Goal: Task Accomplishment & Management: Manage account settings

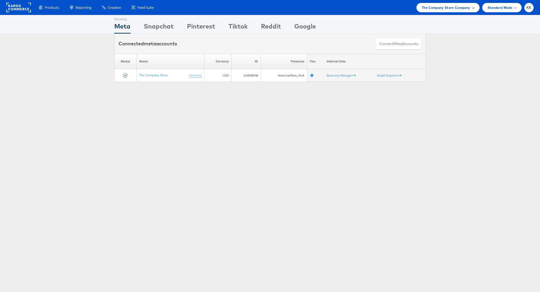
click at [451, 8] on span "The Company Store Company" at bounding box center [446, 8] width 48 height 6
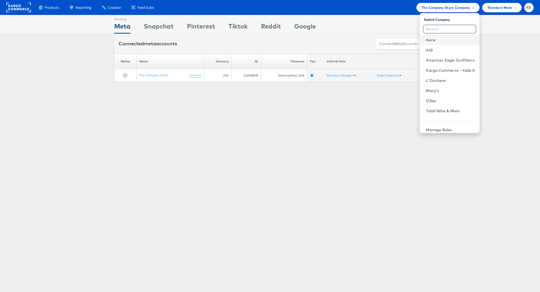
click at [439, 40] on link "Aerie" at bounding box center [450, 39] width 49 height 5
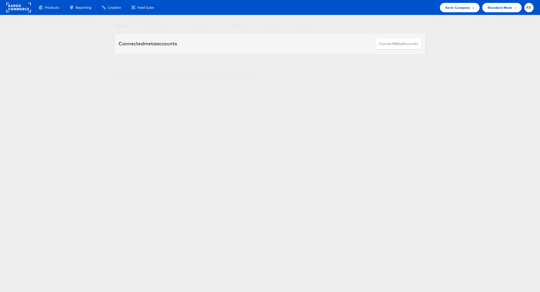
click at [154, 74] on link "Aerie PM 2020" at bounding box center [149, 75] width 20 height 4
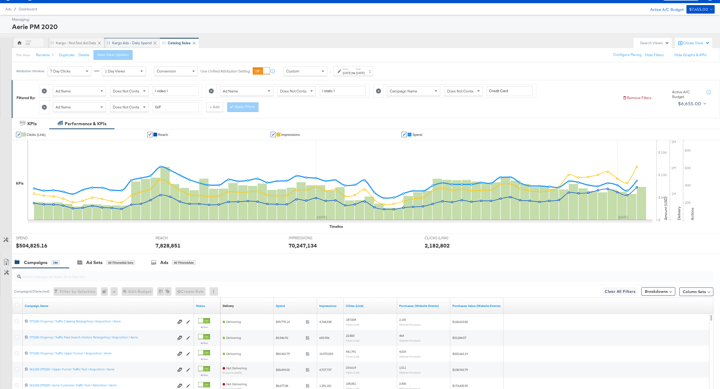
scroll to position [7, 0]
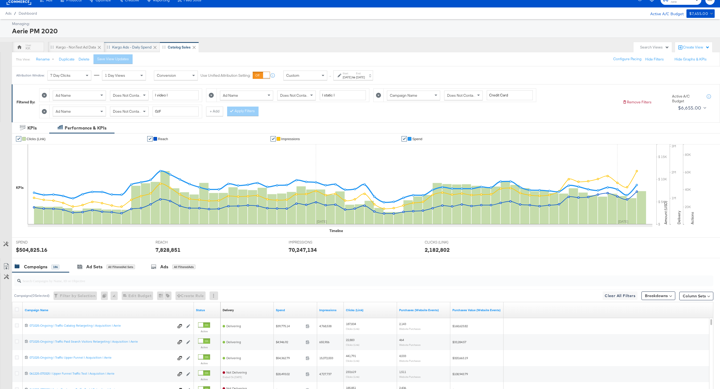
click at [137, 43] on div "Kargo Ads - Daily Spend" at bounding box center [132, 47] width 56 height 11
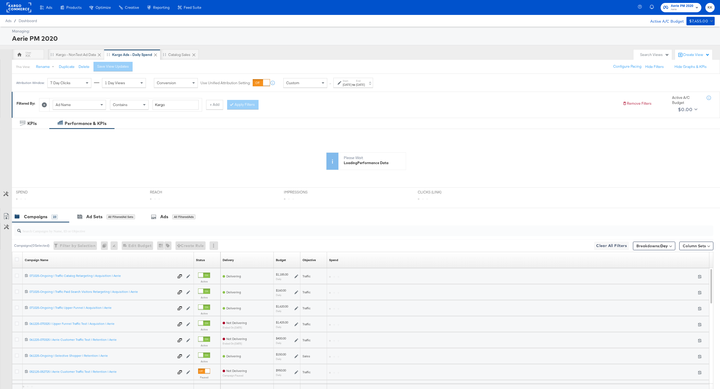
click at [365, 86] on div "Jul 27th 2025" at bounding box center [360, 85] width 9 height 4
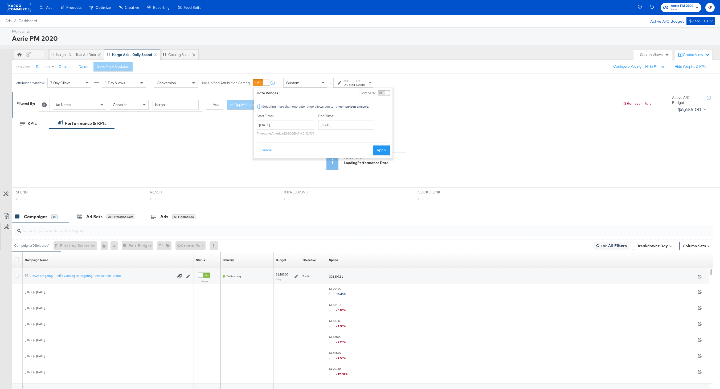
click at [345, 130] on div "End Time: July 27th 2025 ‹ July 2025 › Su Mo Tu We Th Fr Sa 29 30 1 2 3 4 5 6 7…" at bounding box center [347, 125] width 58 height 24
click at [339, 124] on input "July 27th 2025" at bounding box center [346, 125] width 56 height 10
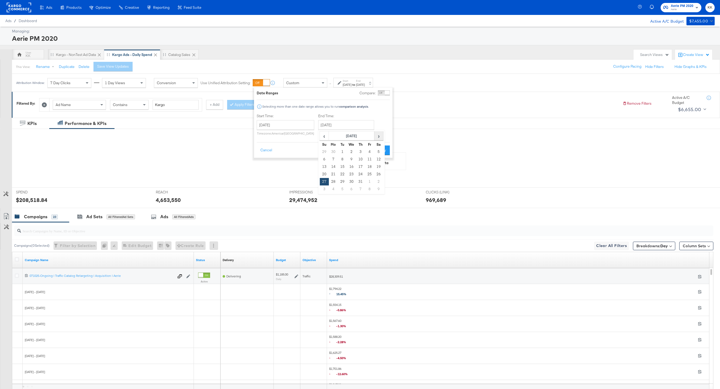
click at [378, 135] on span "›" at bounding box center [379, 136] width 8 height 8
click at [323, 168] on td "10" at bounding box center [324, 166] width 9 height 7
type input "[DATE]"
click at [384, 154] on button "Apply" at bounding box center [382, 150] width 17 height 10
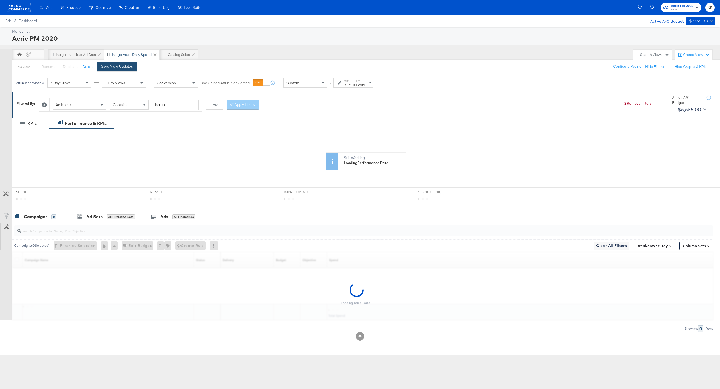
click at [122, 71] on button "Save View Updates" at bounding box center [116, 67] width 39 height 10
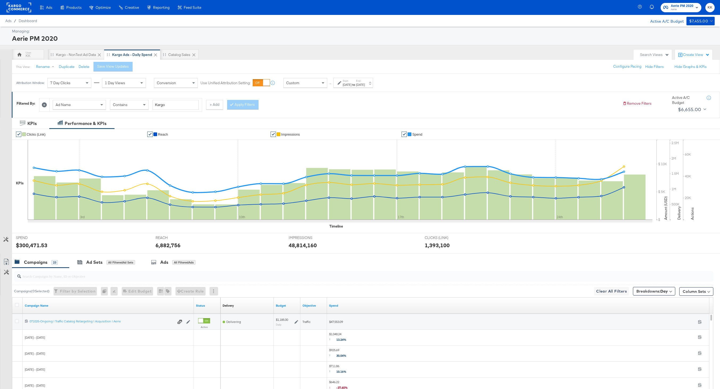
click at [342, 79] on div "Start: Jul 1st 2025 to End: Aug 10th 2025" at bounding box center [353, 83] width 40 height 10
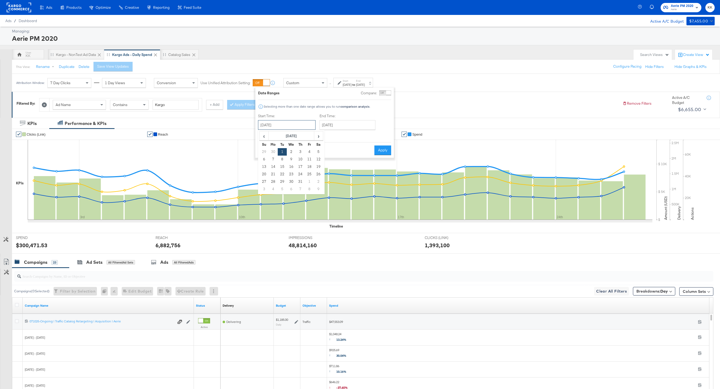
click at [283, 127] on input "July 1st 2025" at bounding box center [287, 125] width 58 height 10
click at [428, 76] on div "Attribution Window: 7 Day Clicks 1 Day Views Conversion Use Unified Attribution…" at bounding box center [360, 83] width 720 height 18
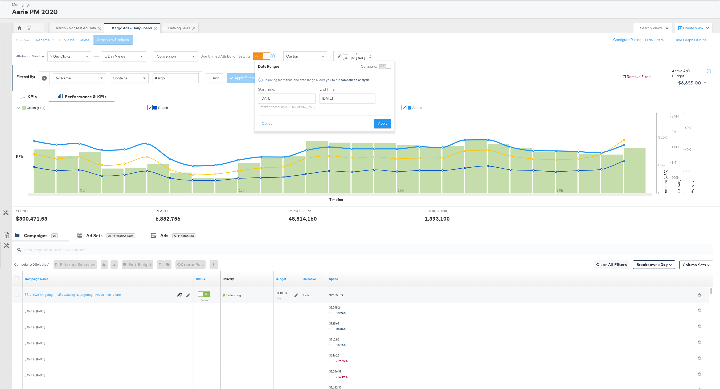
scroll to position [75, 0]
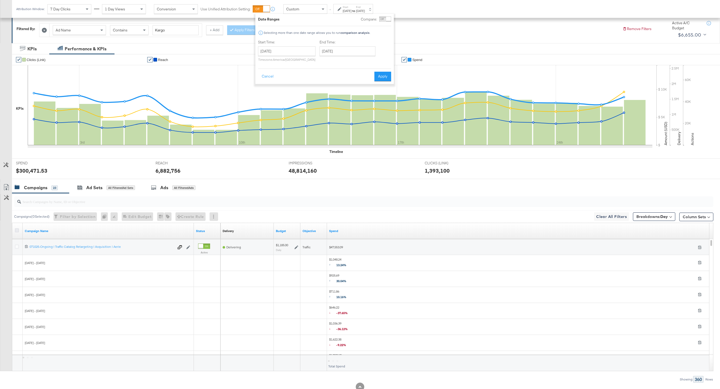
click at [15, 232] on div at bounding box center [18, 230] width 6 height 5
click at [17, 230] on icon at bounding box center [17, 230] width 4 height 4
click at [0, 0] on input "checkbox" at bounding box center [0, 0] width 0 height 0
click at [5, 187] on icon at bounding box center [6, 187] width 6 height 6
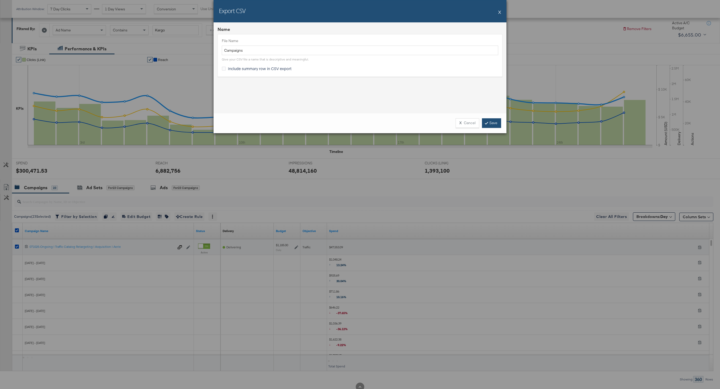
click at [491, 126] on link "Save" at bounding box center [491, 123] width 19 height 10
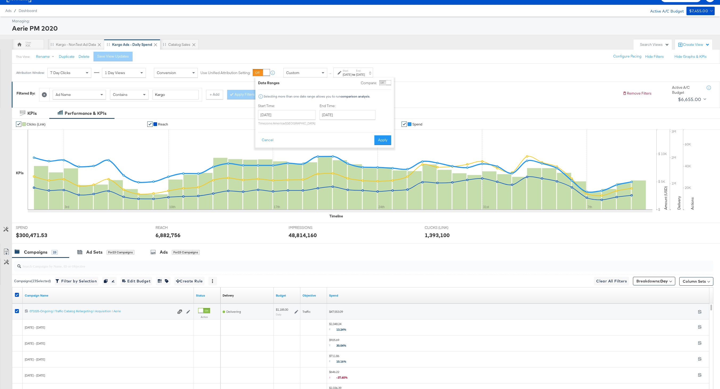
scroll to position [0, 0]
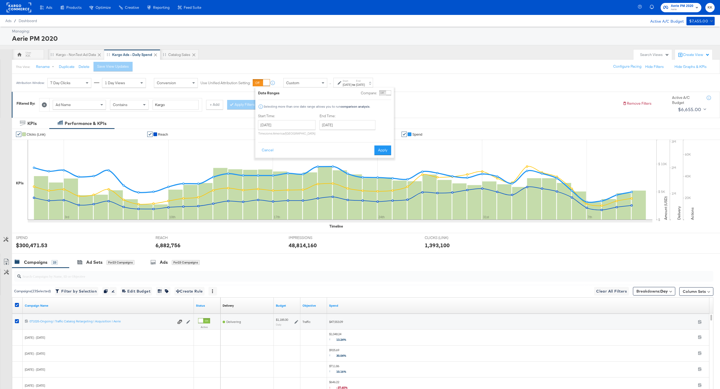
click at [12, 5] on rect at bounding box center [19, 8] width 25 height 10
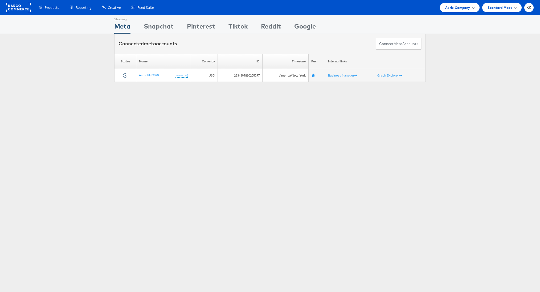
click at [462, 9] on span "Aerie Company" at bounding box center [457, 8] width 25 height 6
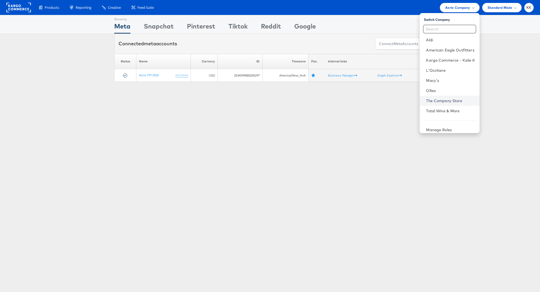
click at [445, 99] on link "The Company Store" at bounding box center [450, 100] width 49 height 5
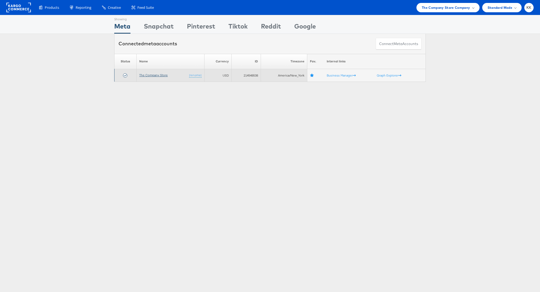
click at [151, 75] on link "The Company Store" at bounding box center [153, 75] width 28 height 4
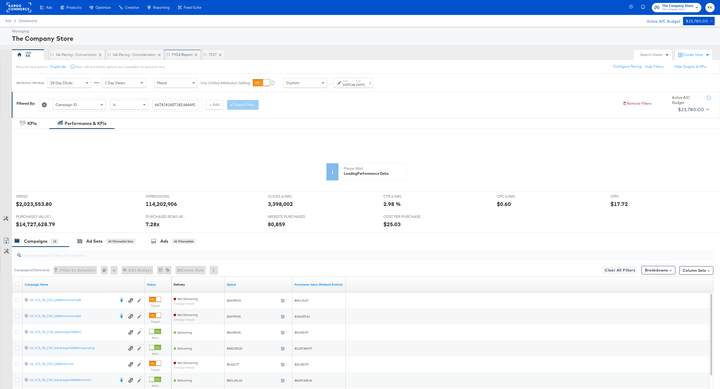
click at [182, 52] on div "FY24 Report" at bounding box center [182, 54] width 21 height 5
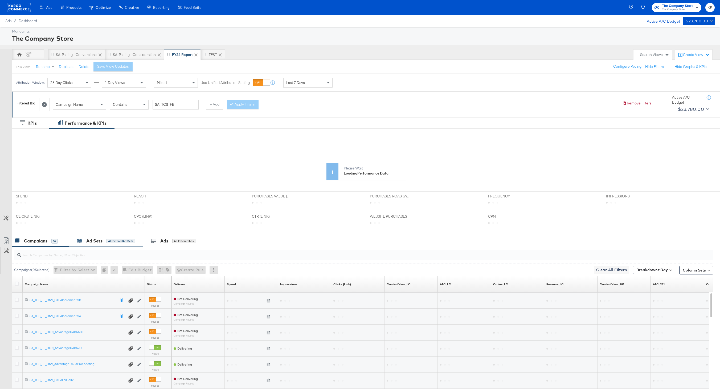
click at [108, 239] on div "All Filtered Ad Sets" at bounding box center [121, 241] width 28 height 5
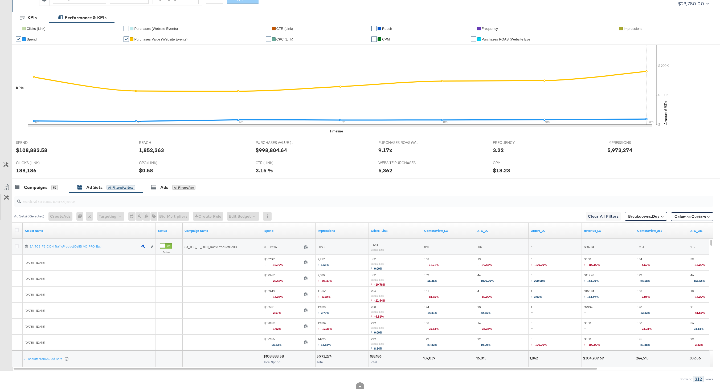
scroll to position [122, 0]
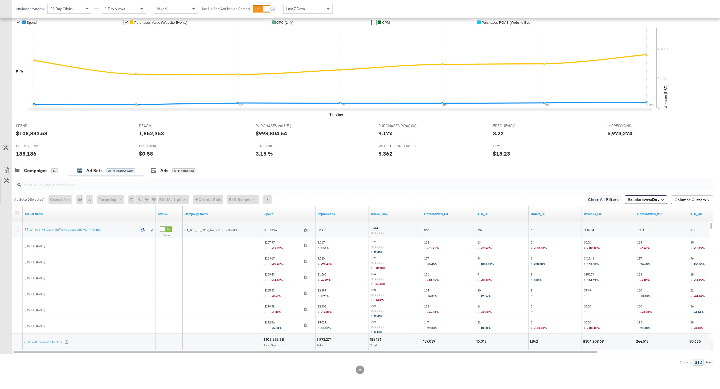
click at [18, 213] on icon at bounding box center [17, 213] width 4 height 4
click at [0, 0] on input "checkbox" at bounding box center [0, 0] width 0 height 0
click at [7, 171] on icon at bounding box center [6, 171] width 3 height 4
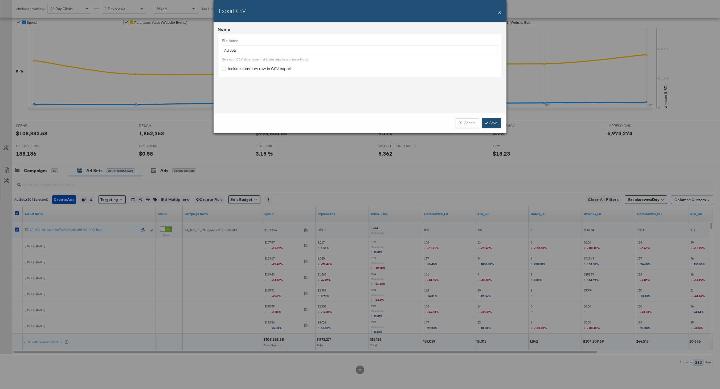
click at [490, 126] on link "Save" at bounding box center [491, 123] width 19 height 10
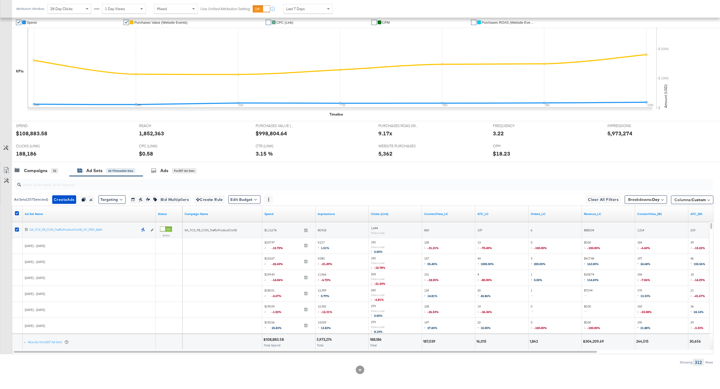
scroll to position [0, 0]
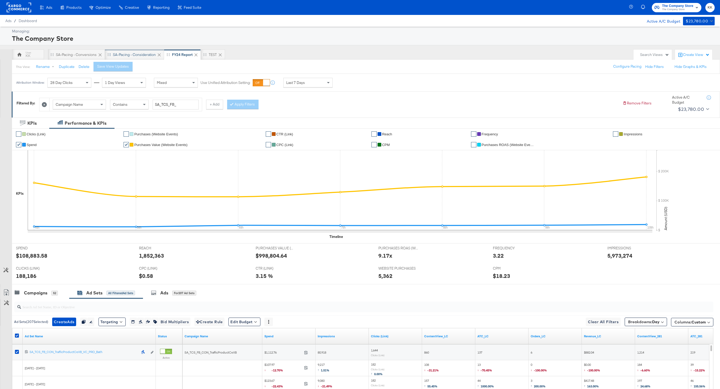
click at [133, 51] on div "SA-Pacing - Consideration" at bounding box center [134, 54] width 59 height 11
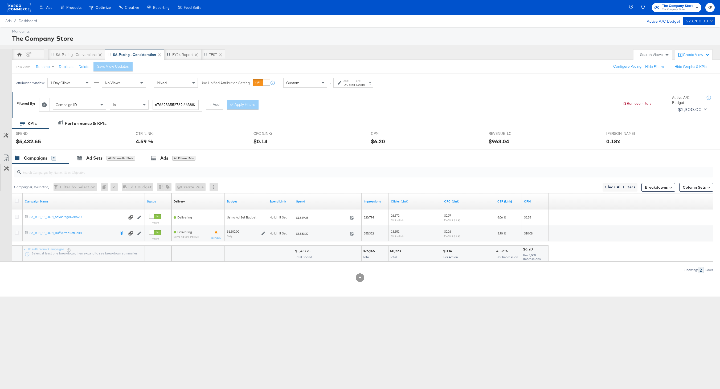
click at [365, 82] on label "End:" at bounding box center [360, 80] width 9 height 3
click at [343, 122] on input "[DATE]" at bounding box center [348, 125] width 56 height 10
click at [323, 168] on td "10" at bounding box center [325, 166] width 9 height 7
type input "[DATE]"
click at [388, 148] on button "Apply" at bounding box center [384, 150] width 17 height 10
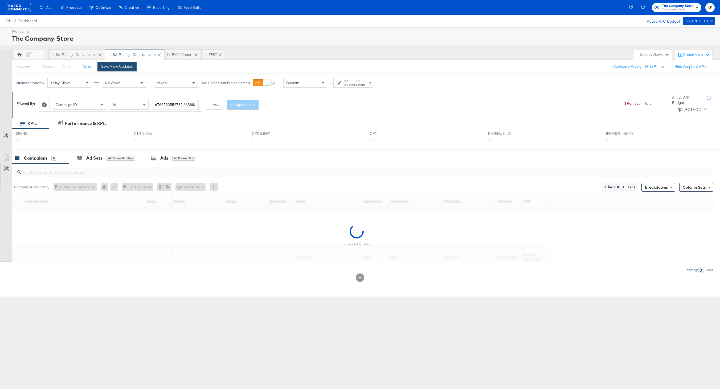
click at [128, 69] on button "Save View Updates" at bounding box center [116, 67] width 39 height 10
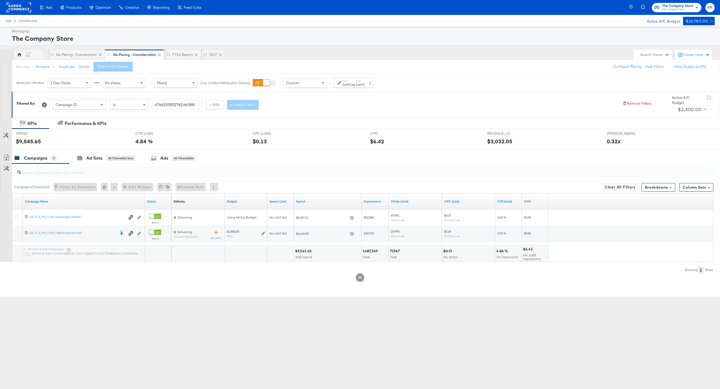
click at [305, 251] on div "$9,545.65" at bounding box center [304, 250] width 18 height 5
copy div "9,545.65"
click at [300, 87] on div "Custom Custom [DATE] [DATE] Last 3 Days This Week (Mon - [DATE]) This Week (Sun…" at bounding box center [305, 83] width 44 height 10
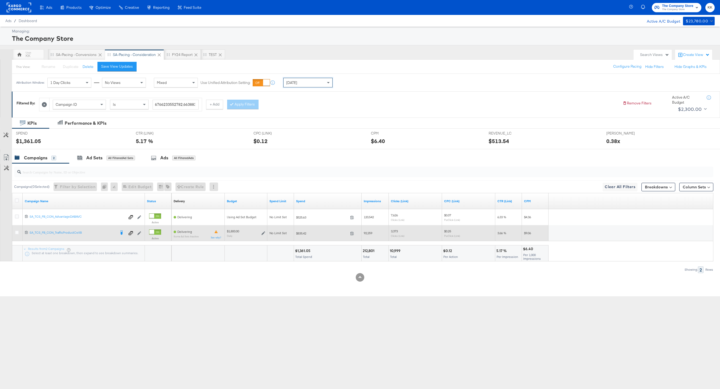
click at [16, 235] on div at bounding box center [18, 232] width 6 height 5
click at [16, 230] on icon at bounding box center [17, 232] width 4 height 4
click at [0, 0] on input "checkbox" at bounding box center [0, 0] width 0 height 0
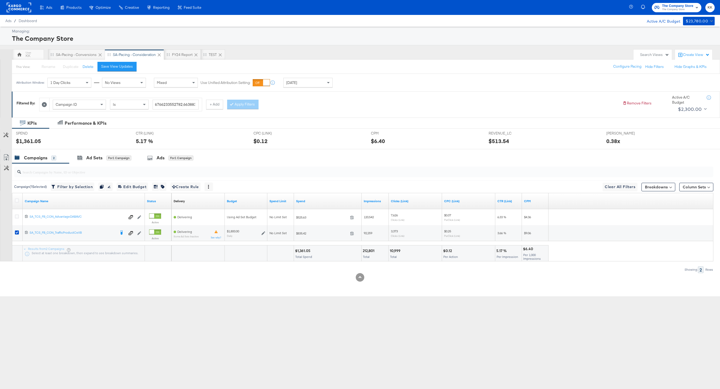
click at [116, 142] on div "$1,361.05" at bounding box center [72, 141] width 112 height 8
click at [108, 157] on div "for 1 Campaign" at bounding box center [119, 158] width 25 height 5
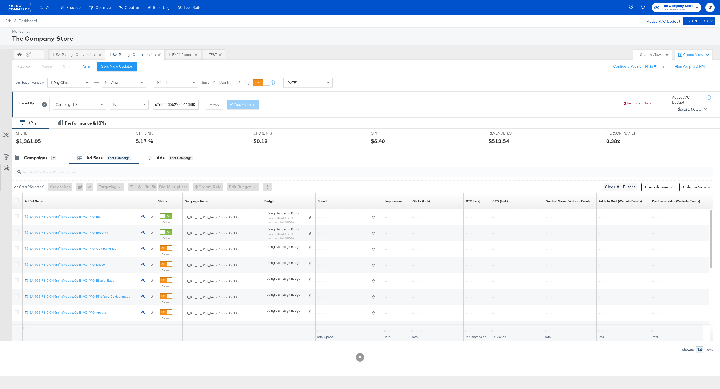
click at [324, 201] on div "Spend" at bounding box center [322, 201] width 9 height 4
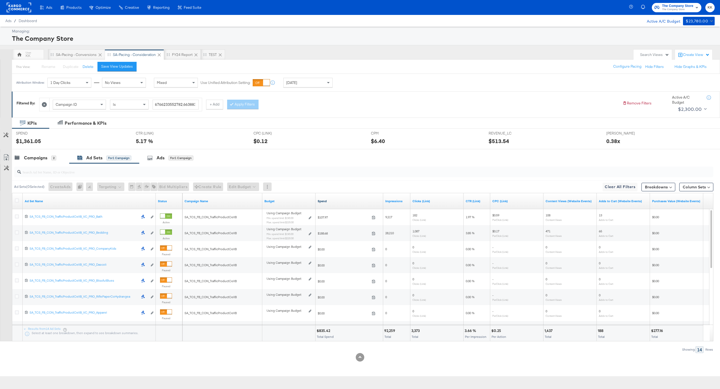
click at [324, 201] on link "Spend" at bounding box center [349, 201] width 63 height 4
click at [28, 161] on div "Campaigns 2" at bounding box center [40, 157] width 57 height 11
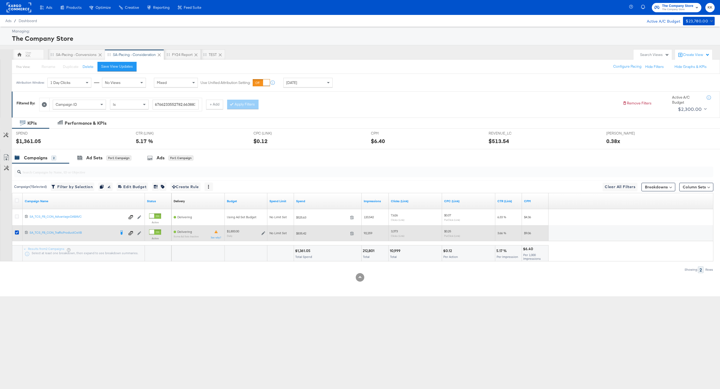
click at [263, 232] on icon at bounding box center [264, 233] width 4 height 4
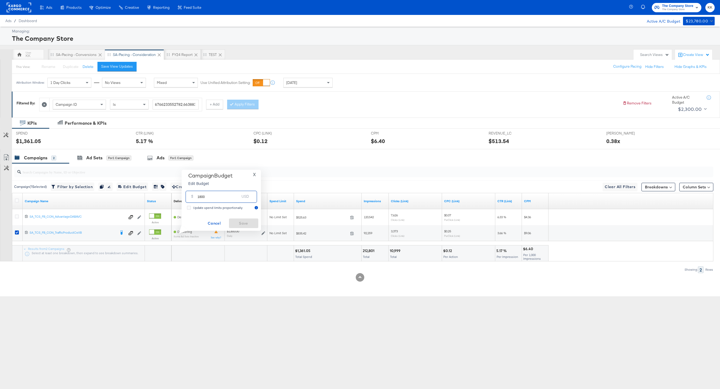
drag, startPoint x: 204, startPoint y: 197, endPoint x: 186, endPoint y: 194, distance: 18.3
click at [186, 194] on div "$ 1800 USD" at bounding box center [221, 197] width 71 height 12
type input "2300"
click at [242, 221] on span "Save" at bounding box center [243, 223] width 25 height 7
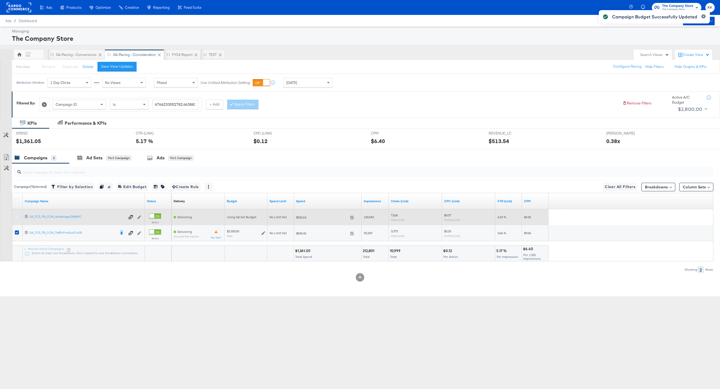
click at [15, 217] on icon at bounding box center [17, 216] width 4 height 4
click at [0, 0] on input "checkbox" at bounding box center [0, 0] width 0 height 0
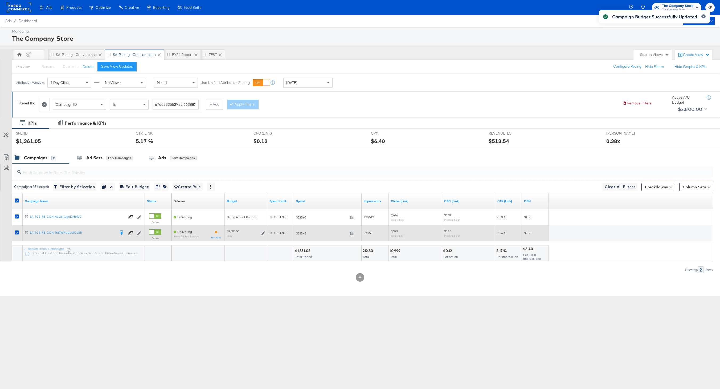
click at [16, 235] on div at bounding box center [18, 232] width 6 height 5
click at [16, 231] on icon at bounding box center [17, 232] width 4 height 4
click at [0, 0] on input "checkbox" at bounding box center [0, 0] width 0 height 0
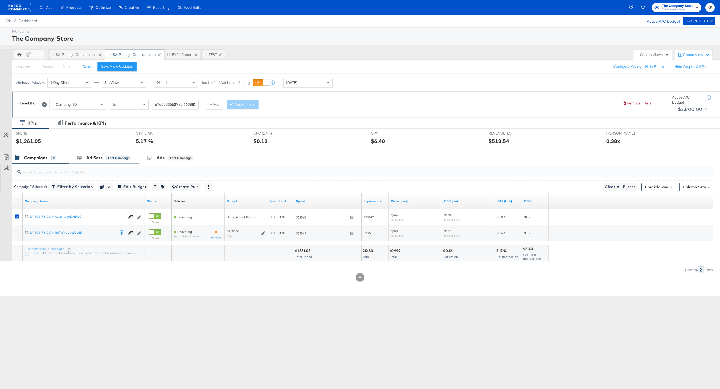
click at [81, 162] on div "Ad Sets for 1 Campaign" at bounding box center [104, 157] width 70 height 11
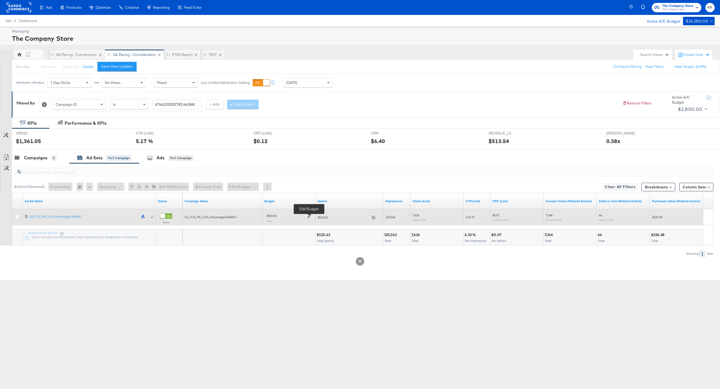
click at [309, 215] on icon at bounding box center [310, 216] width 4 height 4
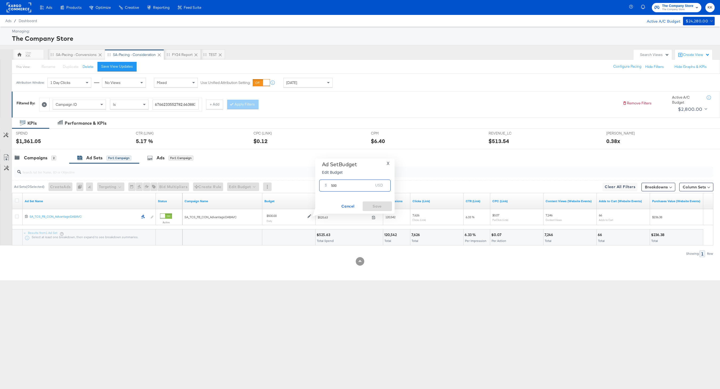
click at [335, 185] on input "500" at bounding box center [352, 183] width 42 height 11
type input "560"
click at [383, 204] on span "Save" at bounding box center [377, 206] width 25 height 7
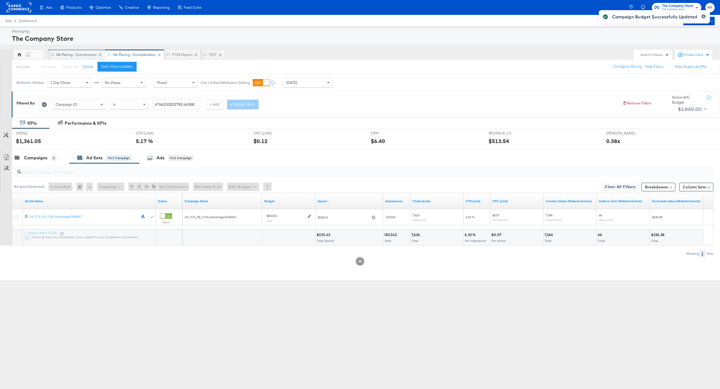
click at [71, 55] on div "SA-Pacing - Conversions" at bounding box center [76, 54] width 41 height 5
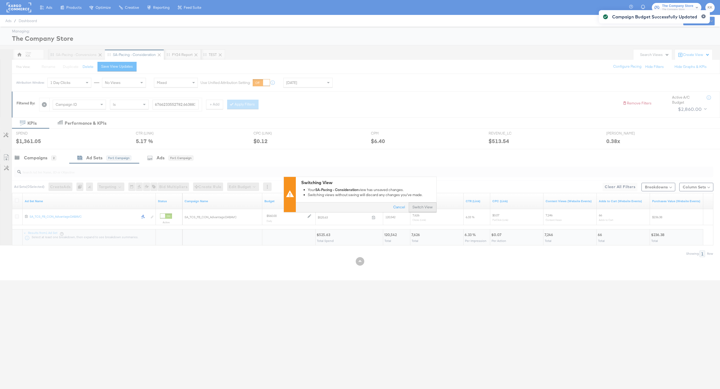
click at [422, 207] on button "Switch View" at bounding box center [423, 208] width 28 height 10
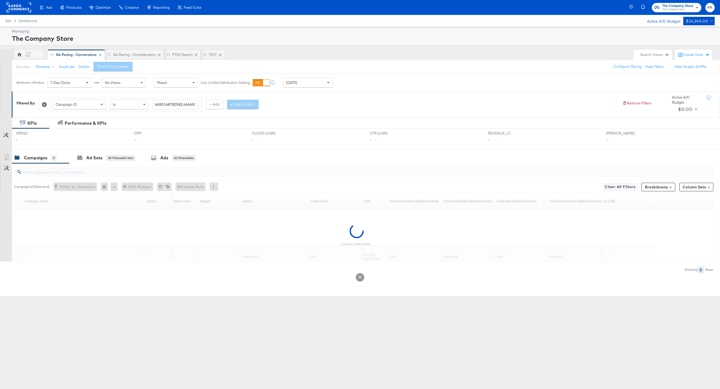
click at [313, 84] on div "[DATE]" at bounding box center [308, 82] width 49 height 9
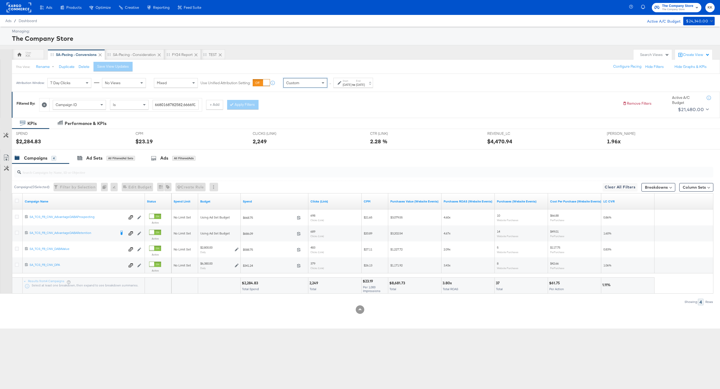
click at [347, 86] on div "[DATE]" at bounding box center [347, 85] width 9 height 4
click at [293, 124] on input "[DATE]" at bounding box center [291, 125] width 58 height 10
click at [276, 157] on td "4" at bounding box center [276, 159] width 9 height 7
type input "[DATE]"
click at [345, 123] on input "[DATE]" at bounding box center [349, 125] width 56 height 10
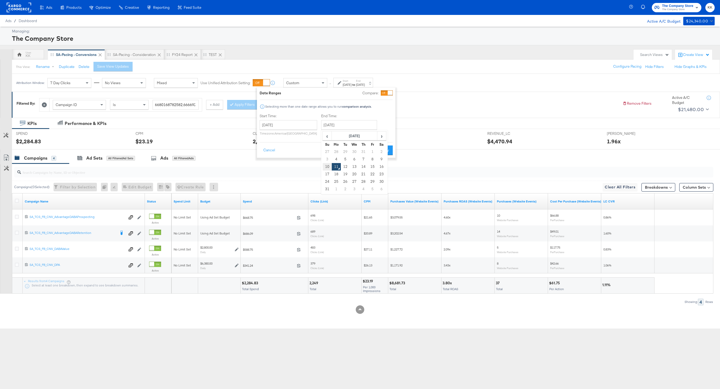
click at [326, 164] on td "10" at bounding box center [327, 166] width 9 height 7
type input "[DATE]"
click at [385, 152] on button "Apply" at bounding box center [384, 150] width 17 height 10
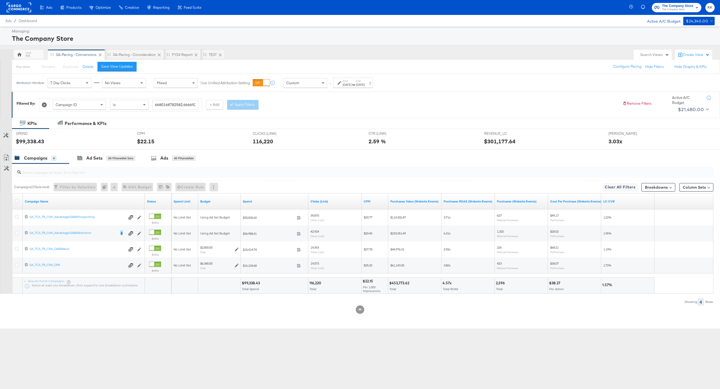
click at [254, 283] on div "$99,338.43" at bounding box center [252, 282] width 20 height 5
copy div "99,338.43"
click at [286, 79] on div "Custom" at bounding box center [305, 82] width 43 height 9
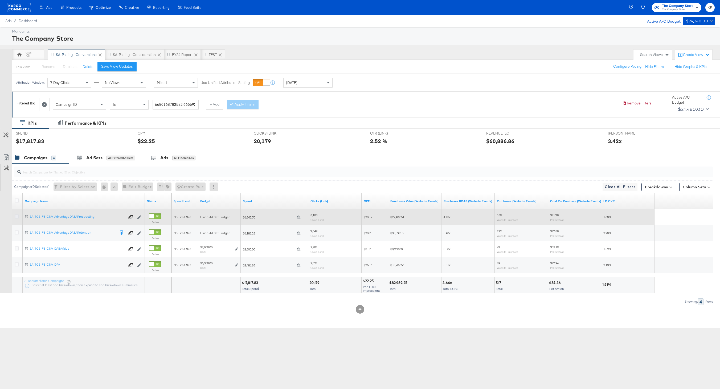
click at [16, 217] on icon at bounding box center [17, 216] width 4 height 4
click at [0, 0] on input "checkbox" at bounding box center [0, 0] width 0 height 0
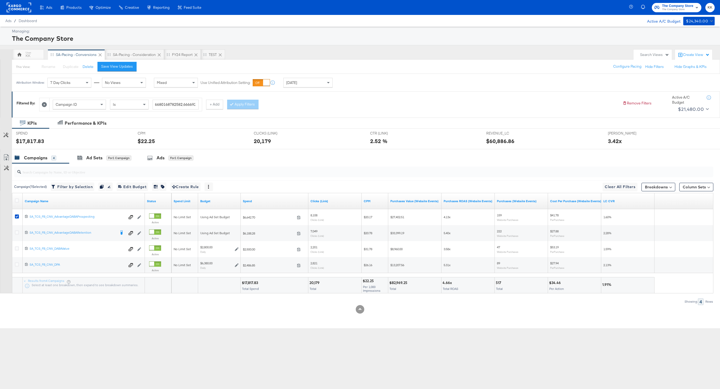
click at [97, 152] on div at bounding box center [360, 151] width 720 height 4
click at [97, 156] on div "Ad Sets" at bounding box center [94, 158] width 16 height 6
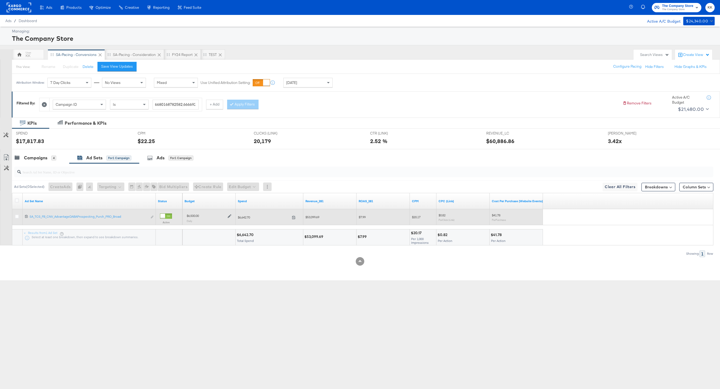
click at [230, 215] on icon at bounding box center [230, 216] width 4 height 4
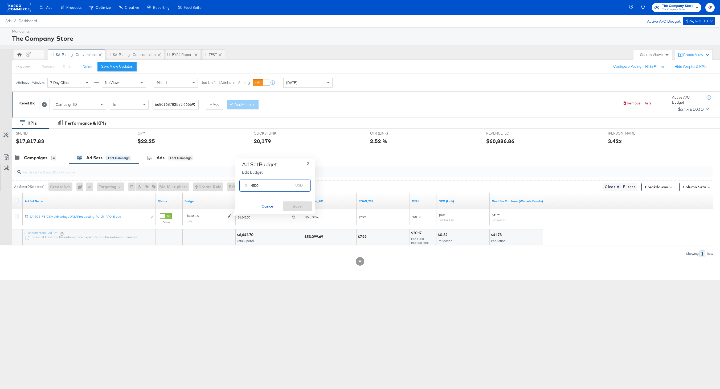
drag, startPoint x: 261, startPoint y: 186, endPoint x: 245, endPoint y: 186, distance: 16.0
click at [245, 186] on div "$ 6500 USD" at bounding box center [274, 186] width 71 height 12
type input "4000"
click at [292, 208] on span "Save" at bounding box center [297, 206] width 25 height 7
click at [44, 161] on div "Campaigns 4" at bounding box center [40, 157] width 57 height 11
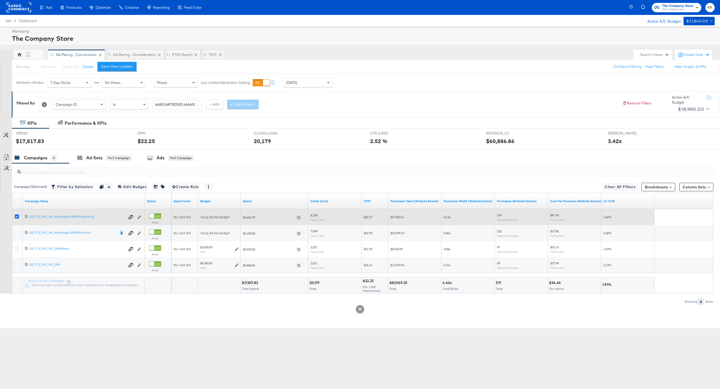
click at [17, 216] on icon at bounding box center [17, 216] width 4 height 4
click at [0, 0] on input "checkbox" at bounding box center [0, 0] width 0 height 0
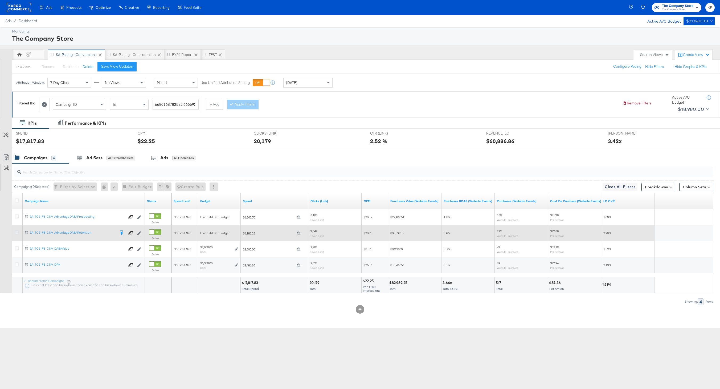
click at [17, 232] on icon at bounding box center [17, 232] width 4 height 4
click at [0, 0] on input "checkbox" at bounding box center [0, 0] width 0 height 0
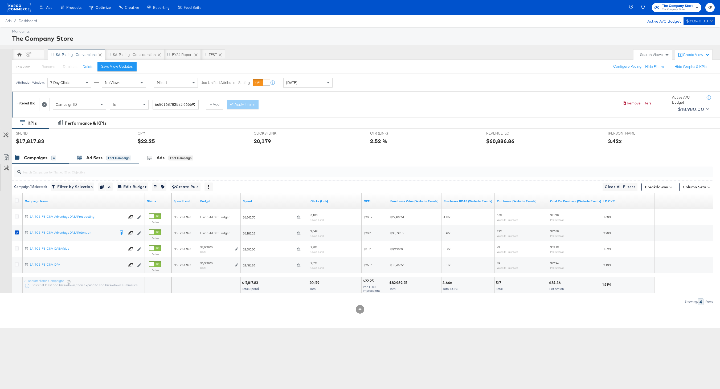
click at [99, 155] on div "Ad Sets" at bounding box center [94, 158] width 16 height 6
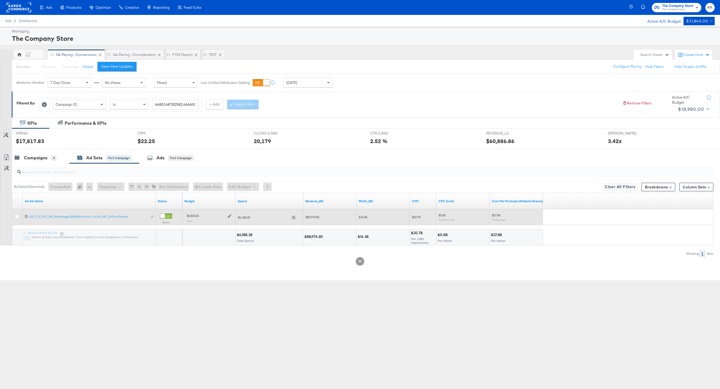
click at [230, 216] on icon at bounding box center [230, 216] width 4 height 4
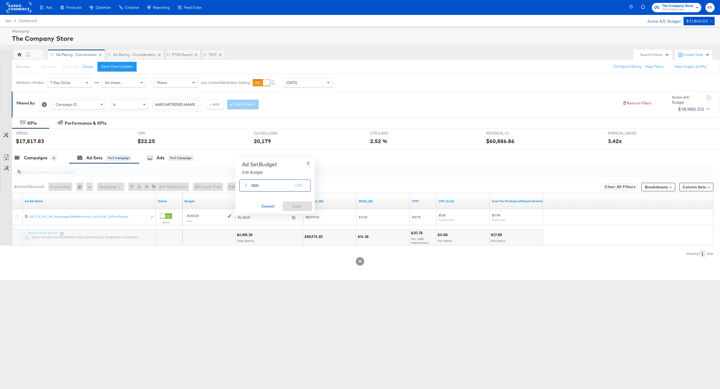
drag, startPoint x: 263, startPoint y: 188, endPoint x: 243, endPoint y: 188, distance: 19.4
click at [243, 188] on div "$ 5800 USD" at bounding box center [274, 186] width 71 height 12
type input "2000"
click at [296, 209] on span "Save" at bounding box center [297, 206] width 25 height 7
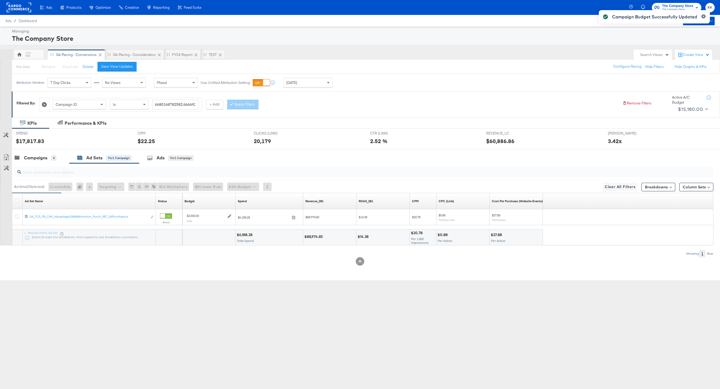
click at [40, 165] on input "search" at bounding box center [334, 170] width 627 height 10
click at [30, 158] on div "Campaigns" at bounding box center [35, 158] width 23 height 6
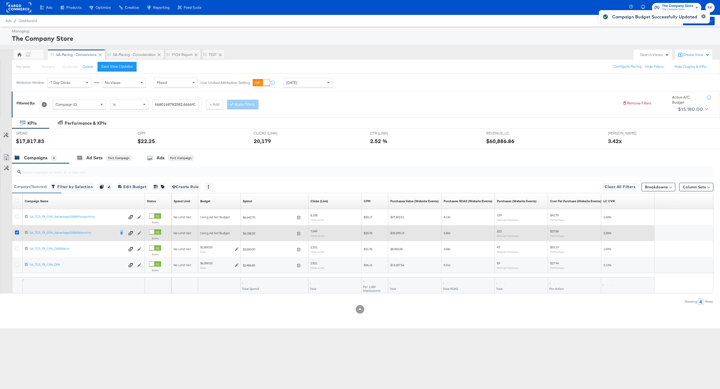
click at [18, 233] on icon at bounding box center [17, 232] width 4 height 4
click at [0, 0] on input "checkbox" at bounding box center [0, 0] width 0 height 0
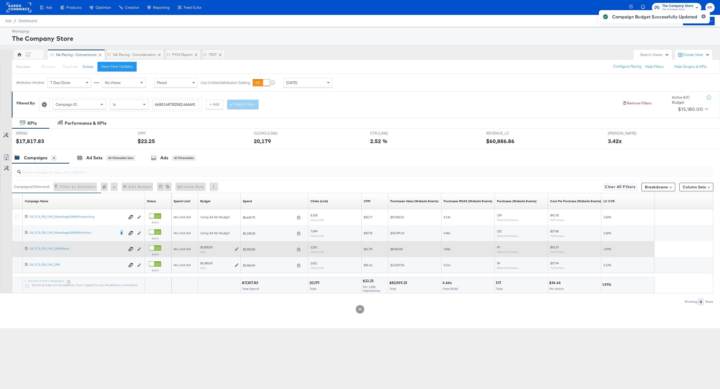
click at [18, 250] on icon at bounding box center [17, 248] width 4 height 4
click at [0, 0] on input "checkbox" at bounding box center [0, 0] width 0 height 0
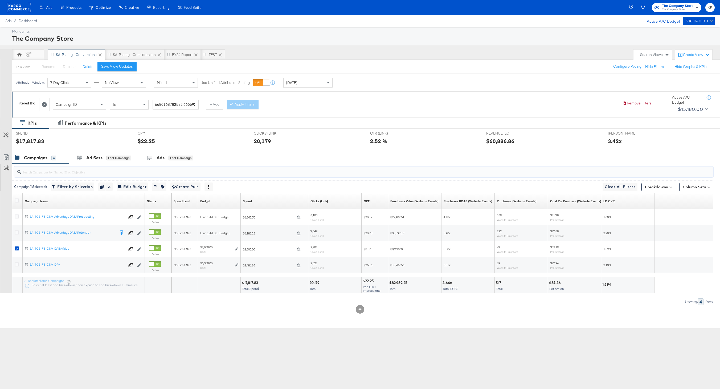
click at [105, 165] on input "search" at bounding box center [334, 170] width 627 height 10
click at [110, 156] on div "for 1 Campaign" at bounding box center [119, 158] width 25 height 5
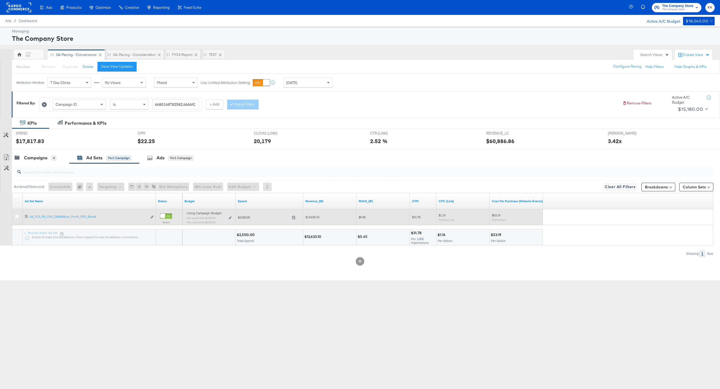
click at [230, 219] on div "Using Campaign Budget Min. spend limit: $2,000.00 Max. spend limit : $2,500.00 …" at bounding box center [209, 219] width 45 height 13
click at [230, 217] on icon at bounding box center [230, 217] width 3 height 3
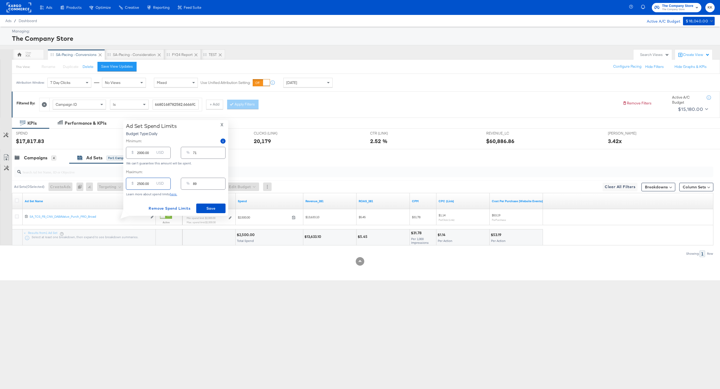
drag, startPoint x: 140, startPoint y: 184, endPoint x: 140, endPoint y: 187, distance: 2.9
click at [140, 184] on input "2500.00" at bounding box center [145, 181] width 17 height 11
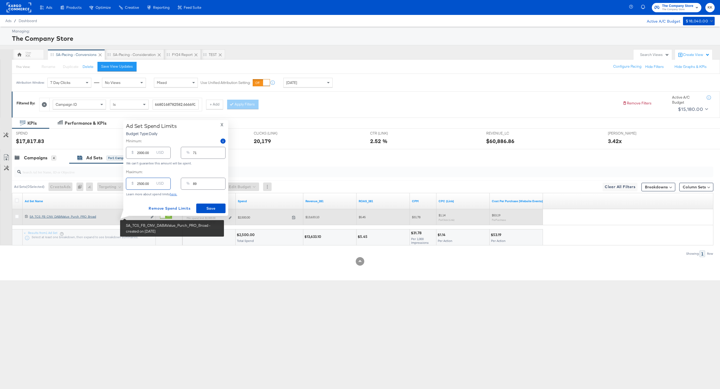
type input "200.00"
type input "7"
type input "2000.00"
type input "71"
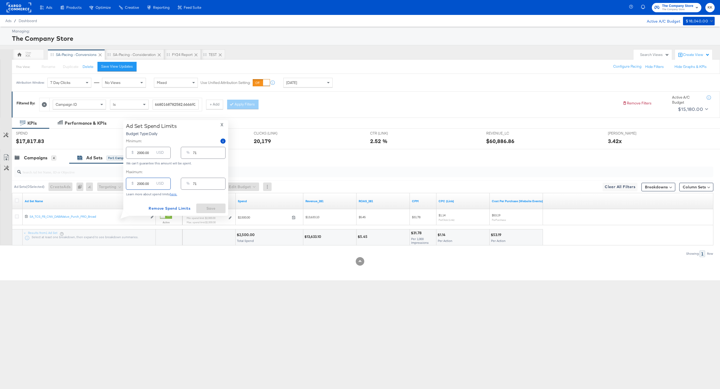
type input "2000.00"
click at [140, 152] on input "2000.00" at bounding box center [145, 150] width 17 height 11
type input "200.00"
type input "7"
type input "200.00"
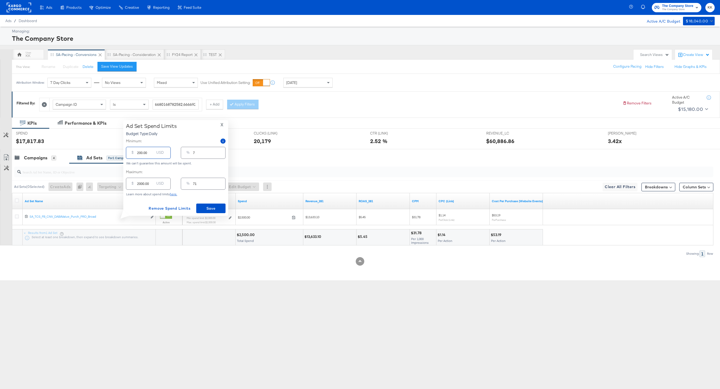
click at [199, 200] on div "Ad Set Spend Limits Budget Type: Daily X Minimum: $ 200.00 USD % 7 We can't gua…" at bounding box center [176, 168] width 100 height 90
click at [203, 208] on span "Save" at bounding box center [210, 208] width 25 height 7
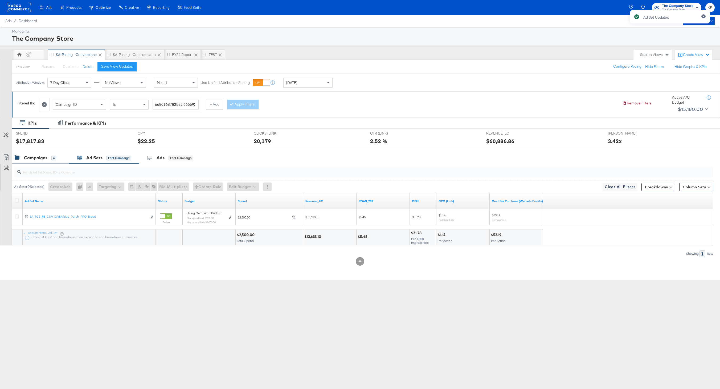
click at [47, 157] on div "Campaigns" at bounding box center [35, 158] width 23 height 6
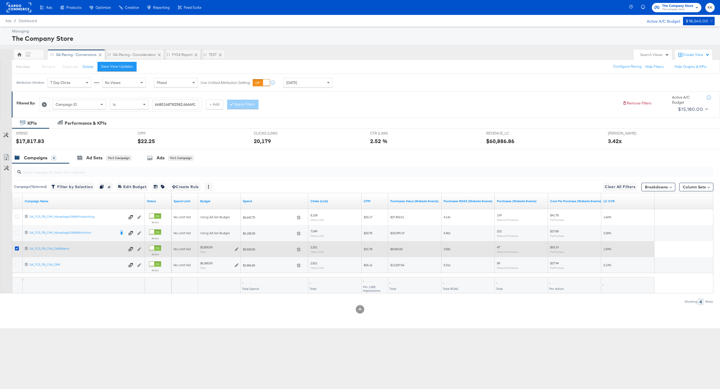
click at [13, 249] on div at bounding box center [18, 249] width 10 height 10
click at [15, 248] on icon at bounding box center [17, 248] width 4 height 4
click at [0, 0] on input "checkbox" at bounding box center [0, 0] width 0 height 0
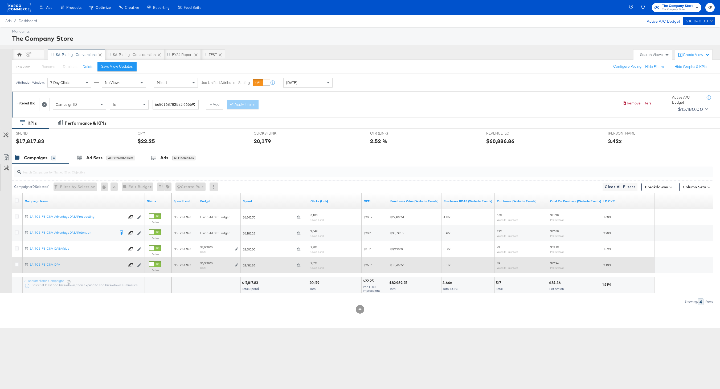
click at [16, 260] on div at bounding box center [18, 265] width 10 height 10
click at [16, 261] on div at bounding box center [18, 265] width 10 height 10
click at [17, 264] on icon at bounding box center [17, 264] width 4 height 4
click at [0, 0] on input "checkbox" at bounding box center [0, 0] width 0 height 0
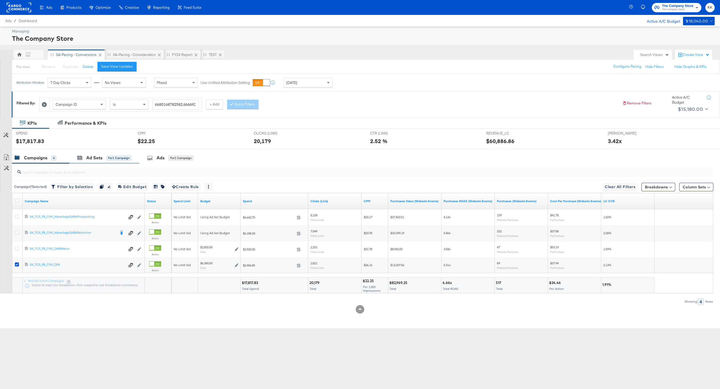
click at [88, 161] on div "Ad Sets for 1 Campaign" at bounding box center [104, 157] width 70 height 11
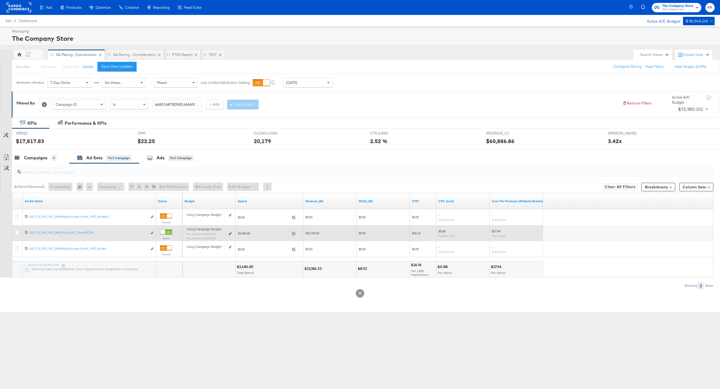
click at [231, 233] on icon at bounding box center [230, 233] width 3 height 3
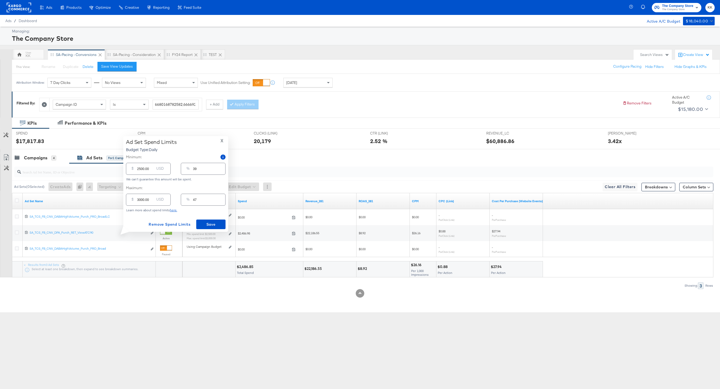
click at [141, 169] on input "2500.00" at bounding box center [145, 166] width 17 height 11
type input "200.00"
type input "3"
type input "200.00"
click at [138, 200] on input "3000.00" at bounding box center [145, 197] width 17 height 11
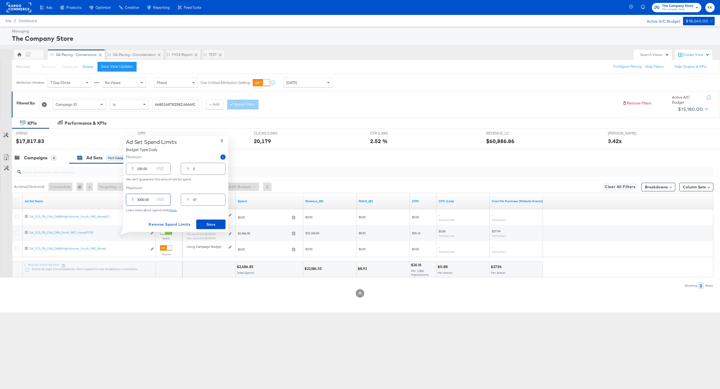
drag, startPoint x: 141, startPoint y: 202, endPoint x: 128, endPoint y: 202, distance: 13.1
click at [128, 202] on div "$ 3000.00 USD" at bounding box center [148, 200] width 45 height 12
click at [138, 202] on input "3000.00" at bounding box center [145, 197] width 17 height 11
type input "300.00"
type input "5"
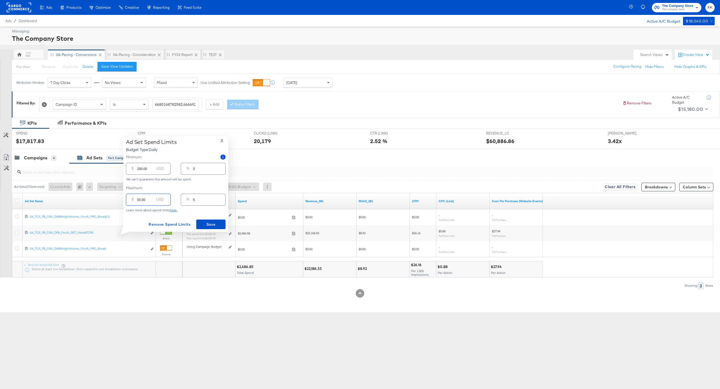
type input "100.00"
type input "2"
type input "1300.00"
type input "20"
type input "1300.00"
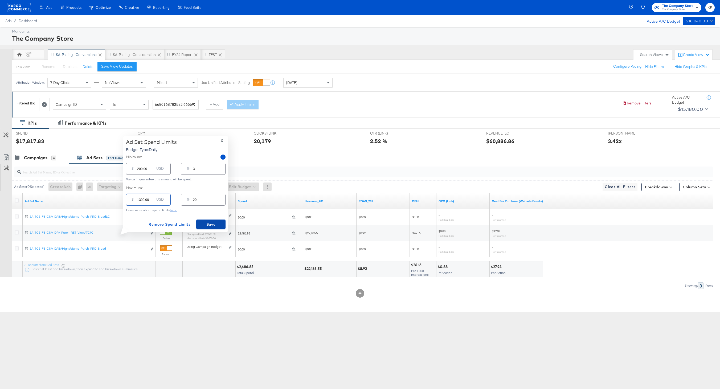
click at [217, 221] on span "Save" at bounding box center [210, 224] width 25 height 7
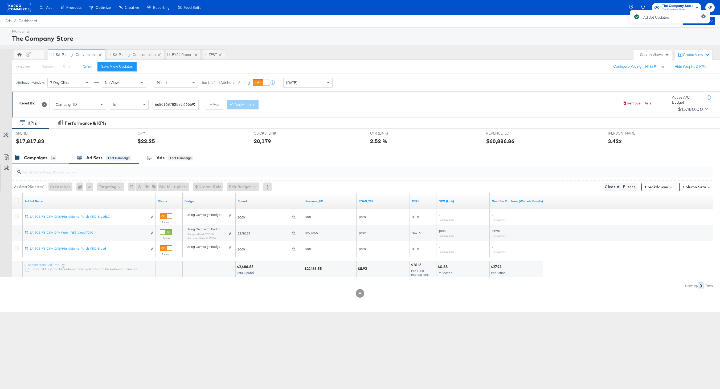
click at [46, 159] on div "Campaigns" at bounding box center [35, 158] width 23 height 6
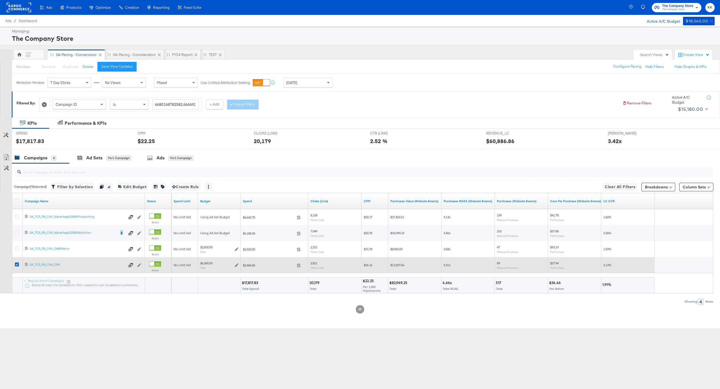
click at [18, 264] on icon at bounding box center [17, 264] width 4 height 4
click at [0, 0] on input "checkbox" at bounding box center [0, 0] width 0 height 0
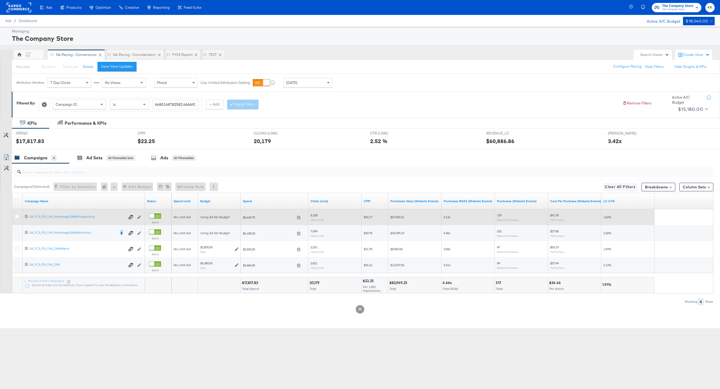
click at [15, 213] on div at bounding box center [18, 217] width 10 height 10
click at [18, 215] on icon at bounding box center [17, 216] width 4 height 4
click at [0, 0] on input "checkbox" at bounding box center [0, 0] width 0 height 0
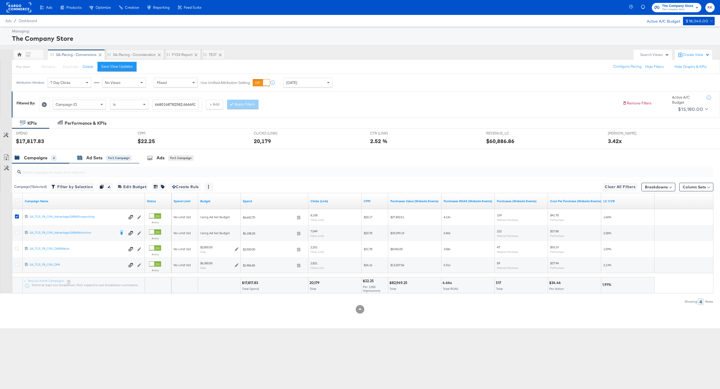
click at [109, 156] on div "for 1 Campaign" at bounding box center [119, 158] width 25 height 5
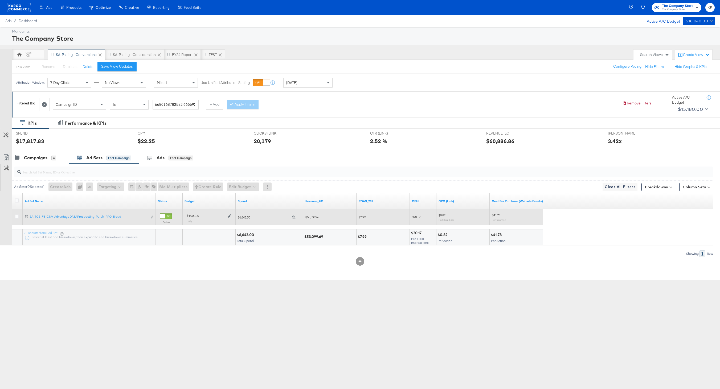
click at [229, 215] on icon at bounding box center [230, 216] width 4 height 4
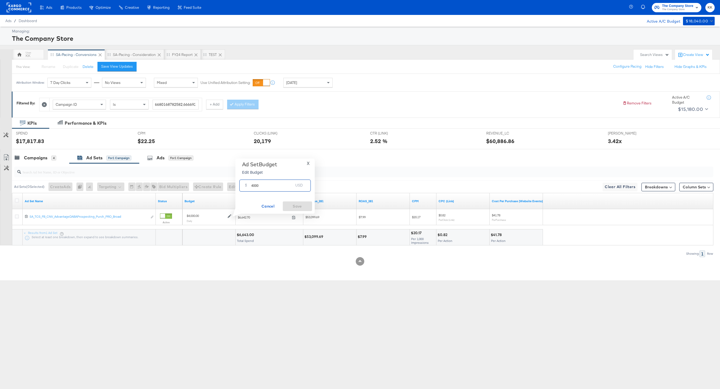
click at [254, 187] on input "4000" at bounding box center [272, 183] width 42 height 11
type input "3000"
click at [286, 210] on button "Save" at bounding box center [297, 206] width 29 height 10
click at [29, 154] on div "Campaigns 4" at bounding box center [40, 157] width 57 height 11
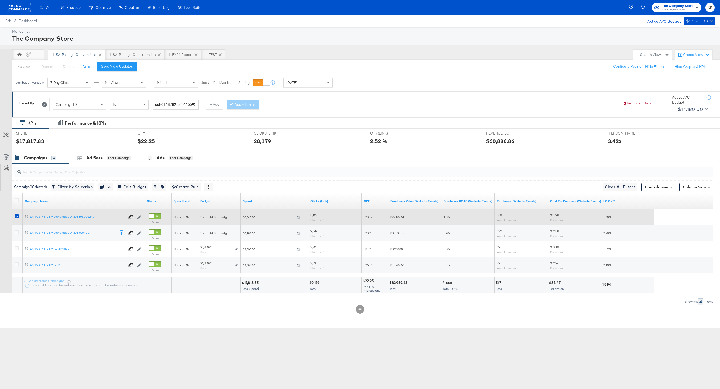
click at [15, 219] on div at bounding box center [18, 216] width 6 height 5
click at [15, 218] on icon at bounding box center [17, 216] width 4 height 4
click at [0, 0] on input "checkbox" at bounding box center [0, 0] width 0 height 0
